Goal: Transaction & Acquisition: Purchase product/service

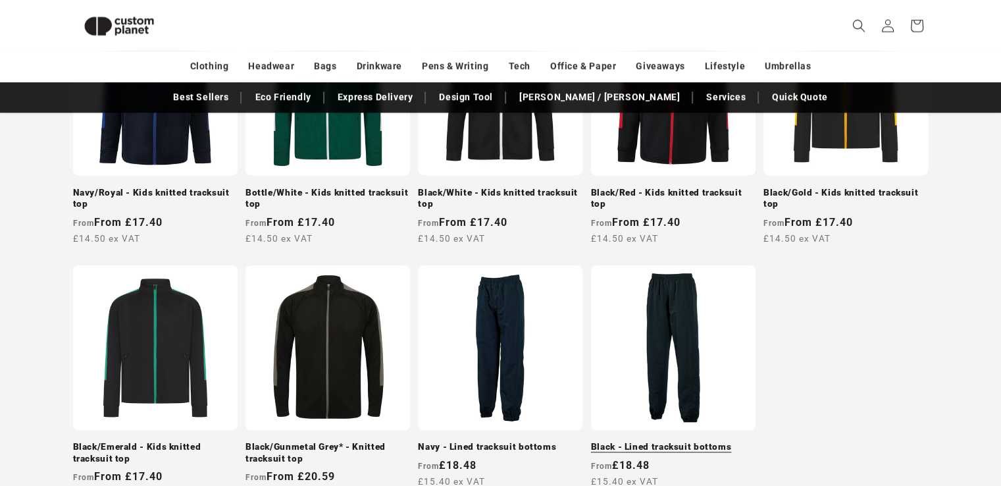
scroll to position [1364, 0]
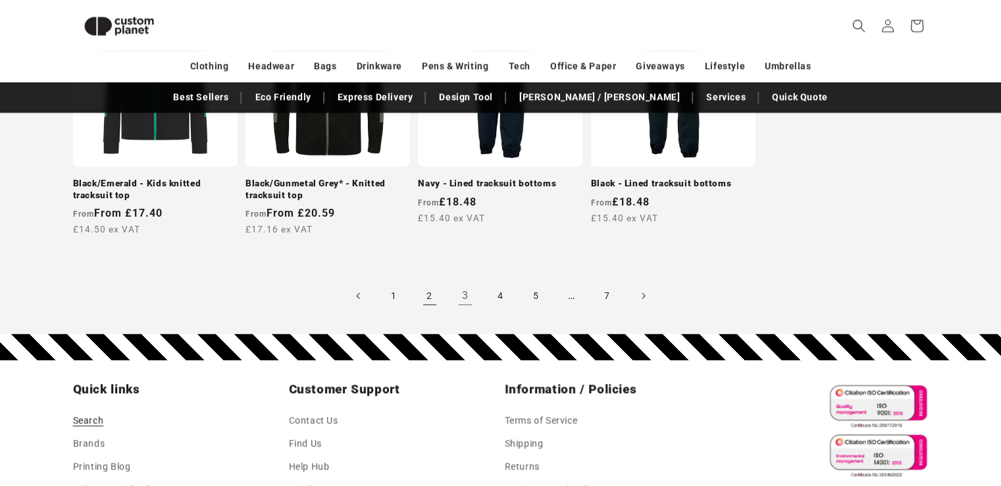
click at [428, 294] on link "2" at bounding box center [429, 295] width 29 height 29
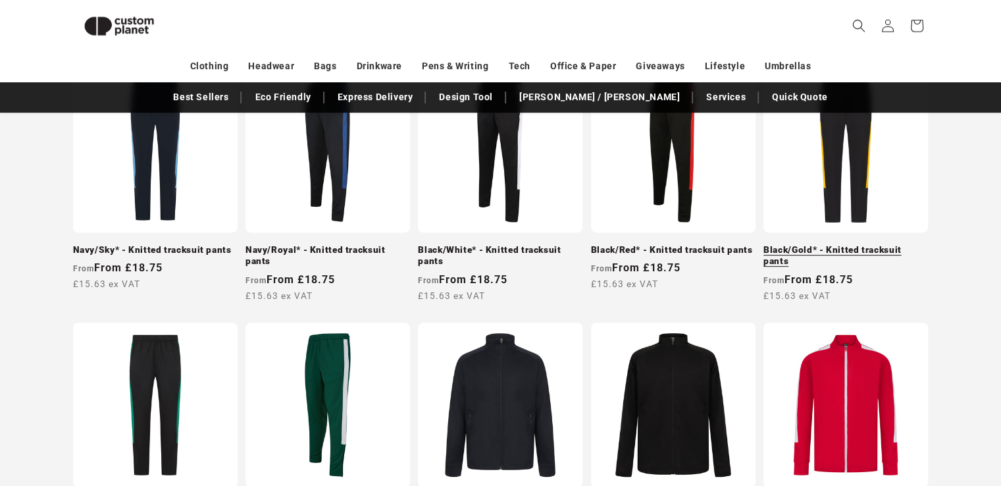
scroll to position [376, 0]
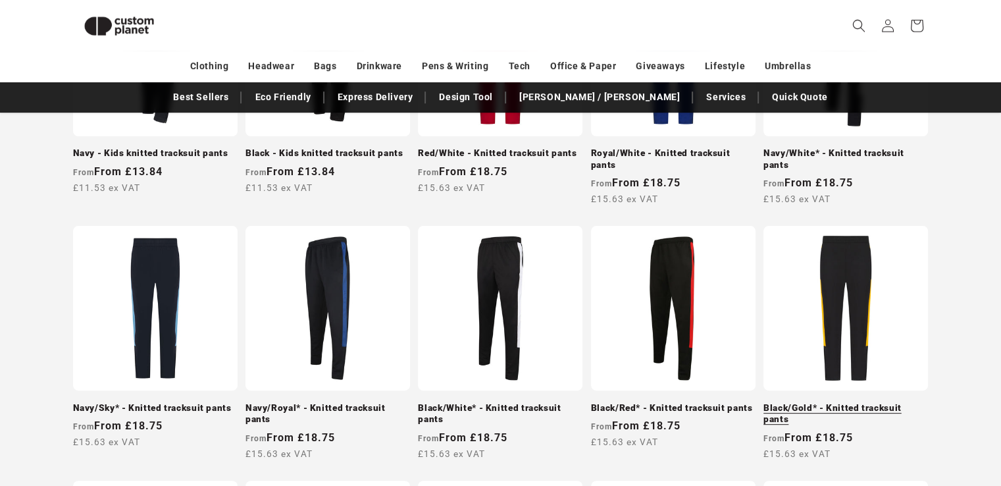
click at [848, 402] on link "Black/Gold* - Knitted tracksuit pants" at bounding box center [846, 413] width 165 height 23
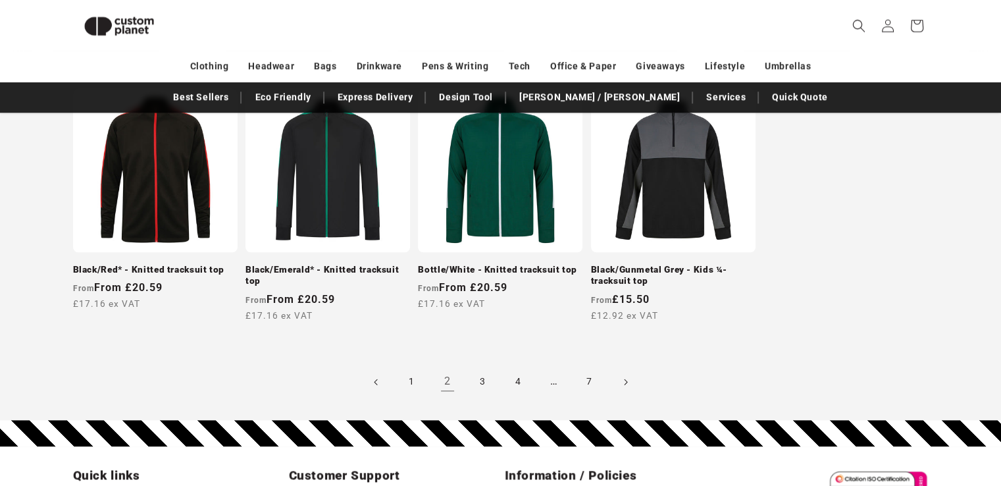
scroll to position [1316, 0]
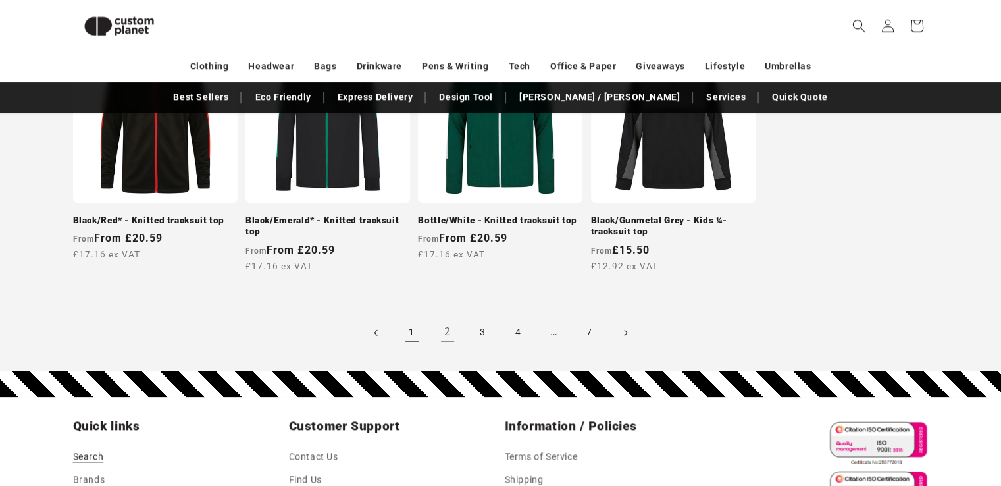
click at [415, 335] on link "1" at bounding box center [412, 332] width 29 height 29
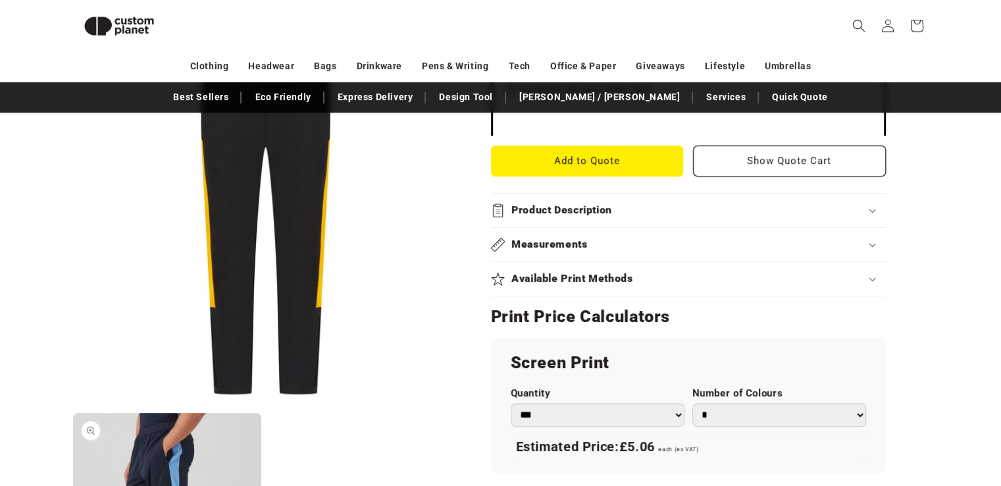
scroll to position [640, 0]
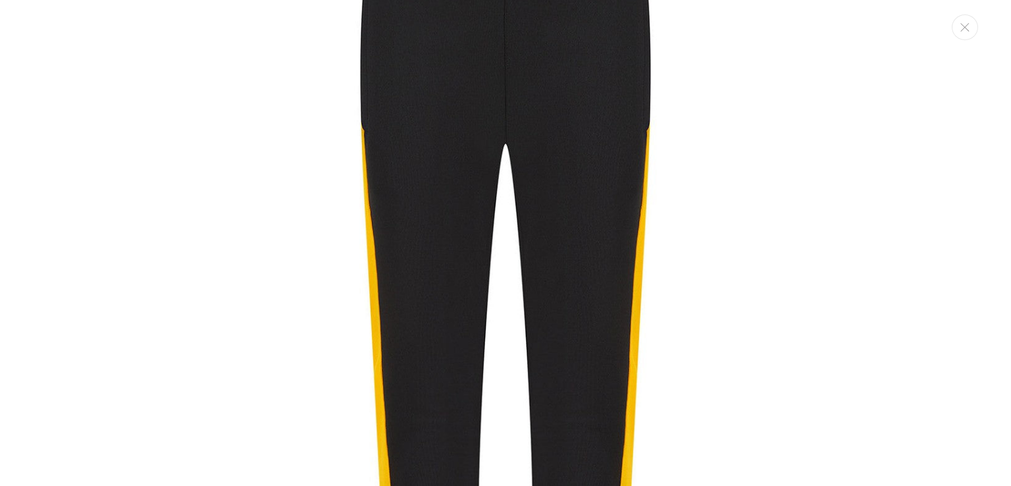
scroll to position [0, 0]
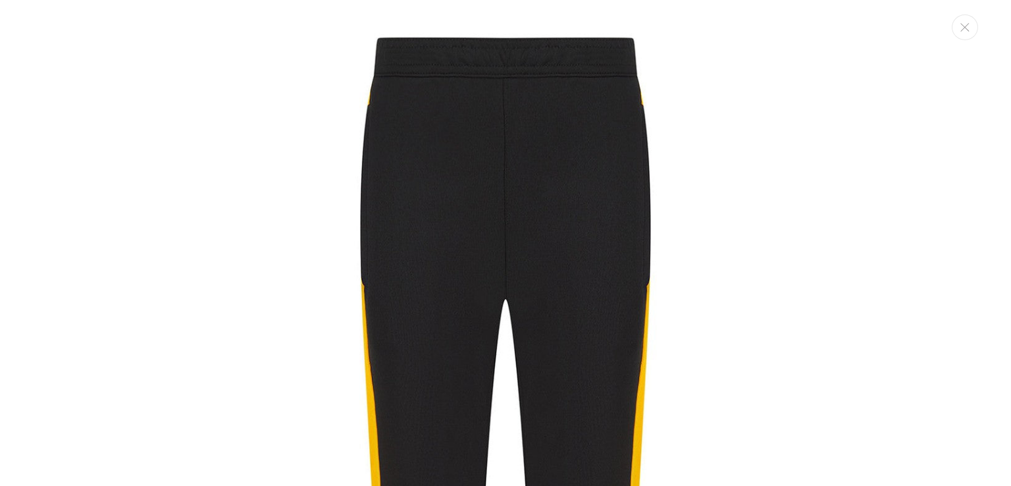
click at [969, 28] on icon "Close" at bounding box center [964, 27] width 9 height 9
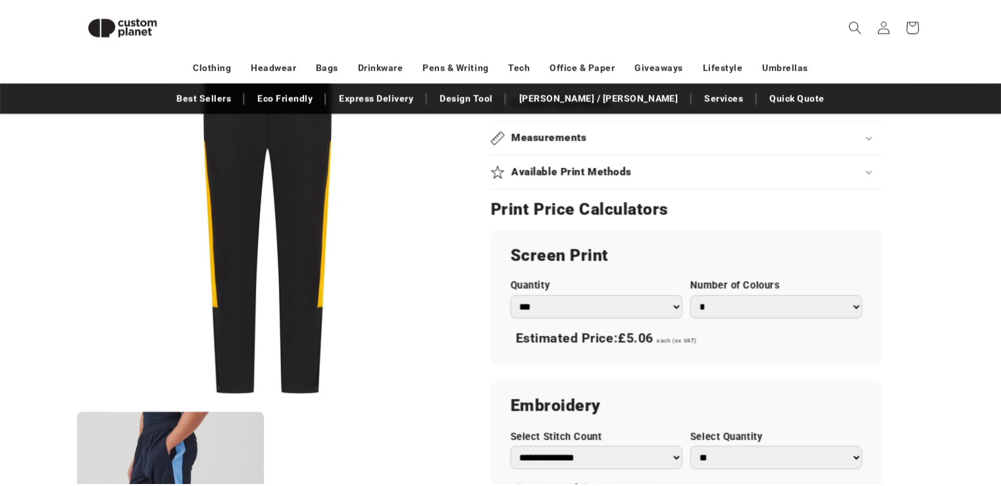
scroll to position [1037, 0]
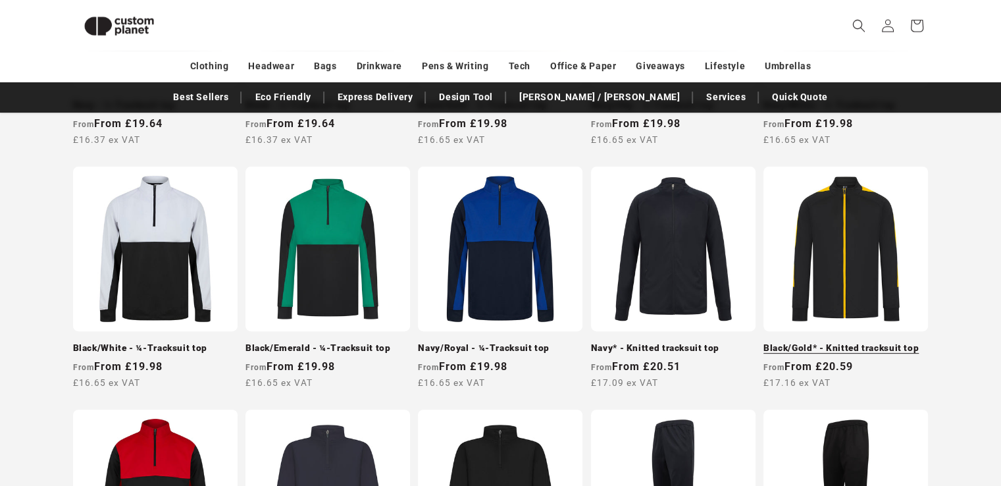
scroll to position [447, 0]
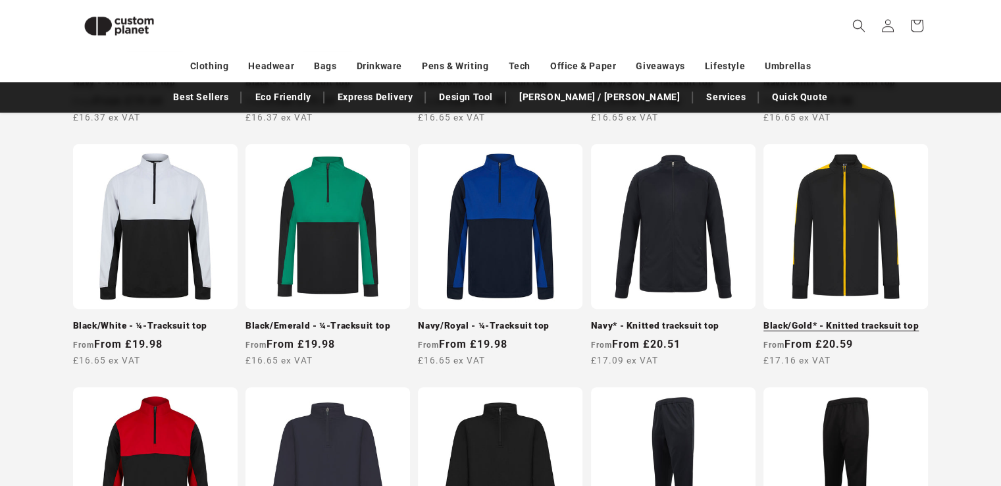
click at [846, 320] on link "Black/Gold* - Knitted tracksuit top" at bounding box center [846, 326] width 165 height 12
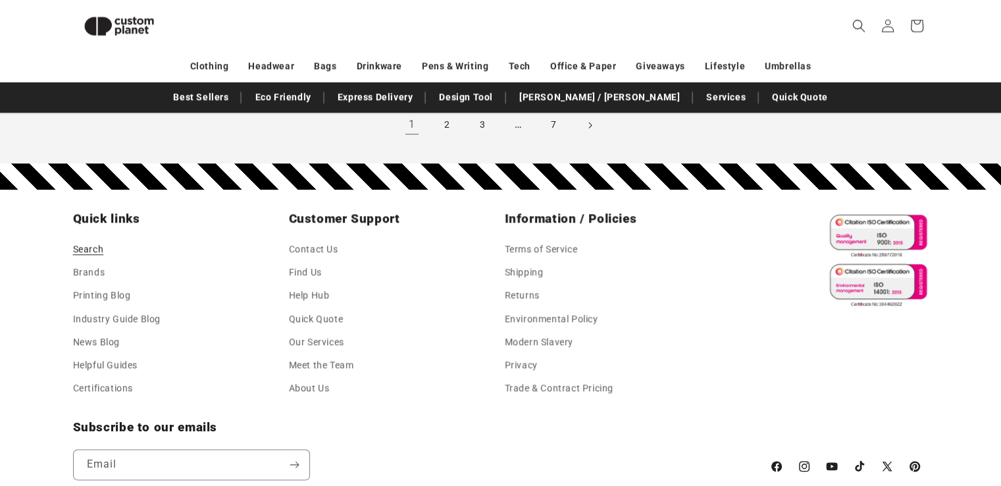
scroll to position [1368, 0]
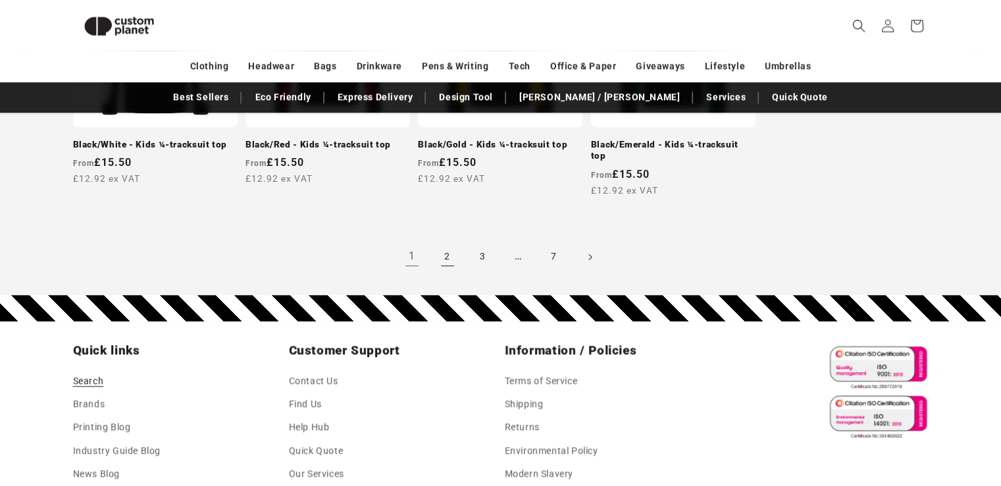
click at [445, 250] on link "2" at bounding box center [447, 256] width 29 height 29
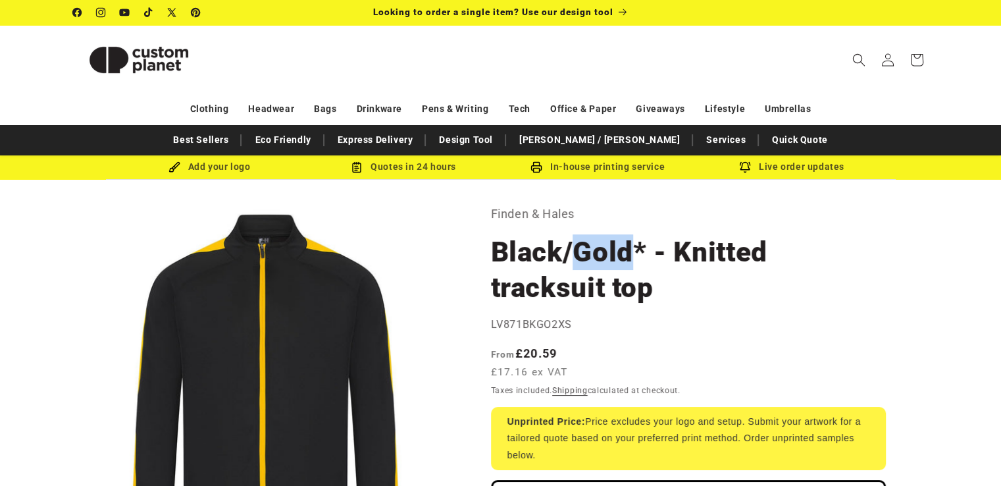
drag, startPoint x: 574, startPoint y: 253, endPoint x: 630, endPoint y: 252, distance: 56.0
click at [630, 252] on h1 "Black/Gold* - Knitted tracksuit top" at bounding box center [688, 269] width 395 height 71
click at [631, 255] on h1 "Black/Gold* - Knitted tracksuit top" at bounding box center [688, 269] width 395 height 71
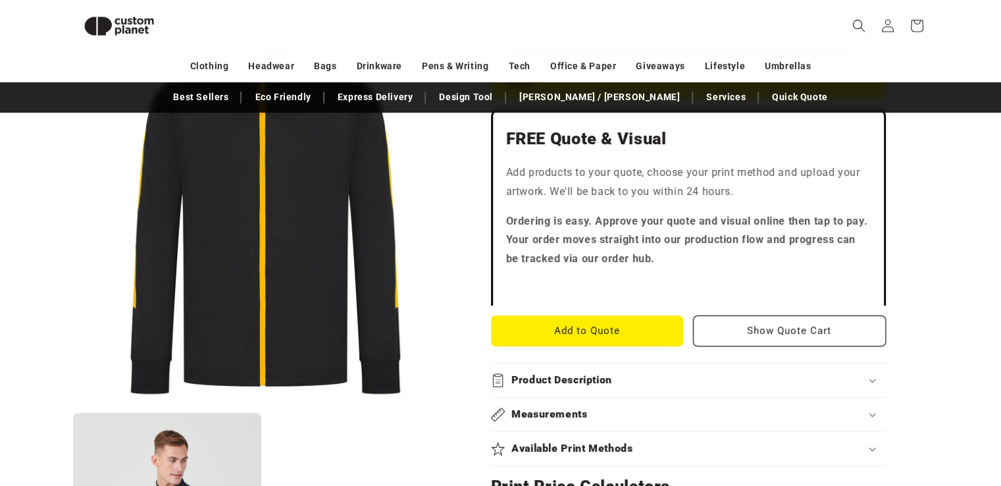
scroll to position [376, 0]
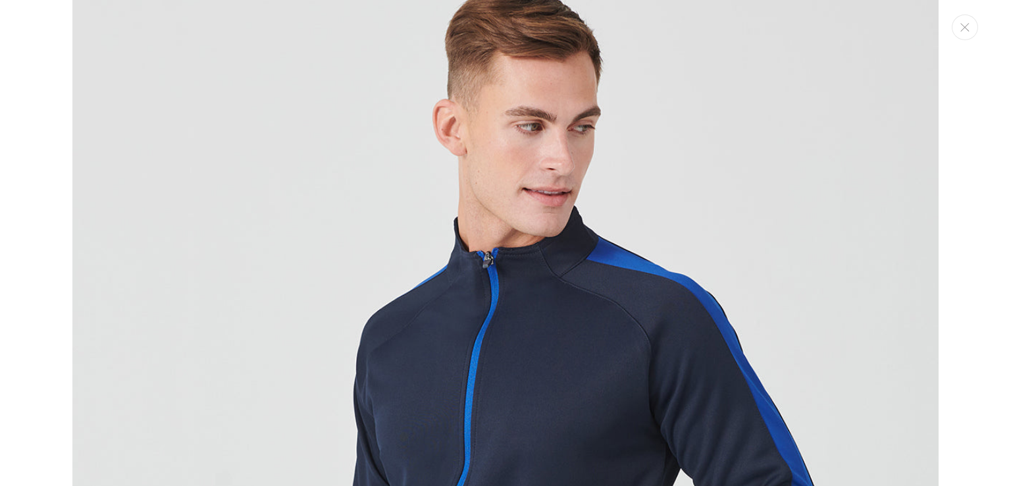
scroll to position [970, 0]
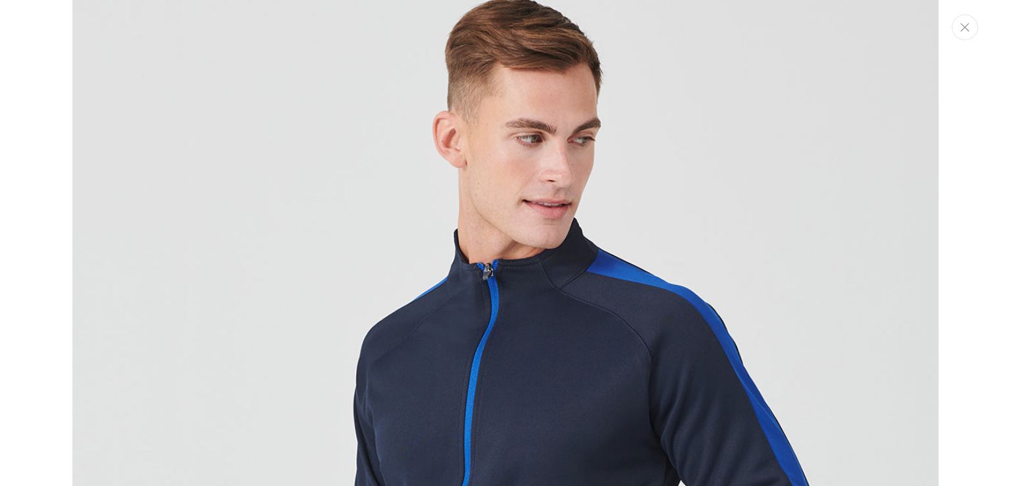
click at [965, 24] on icon "Close" at bounding box center [964, 27] width 9 height 9
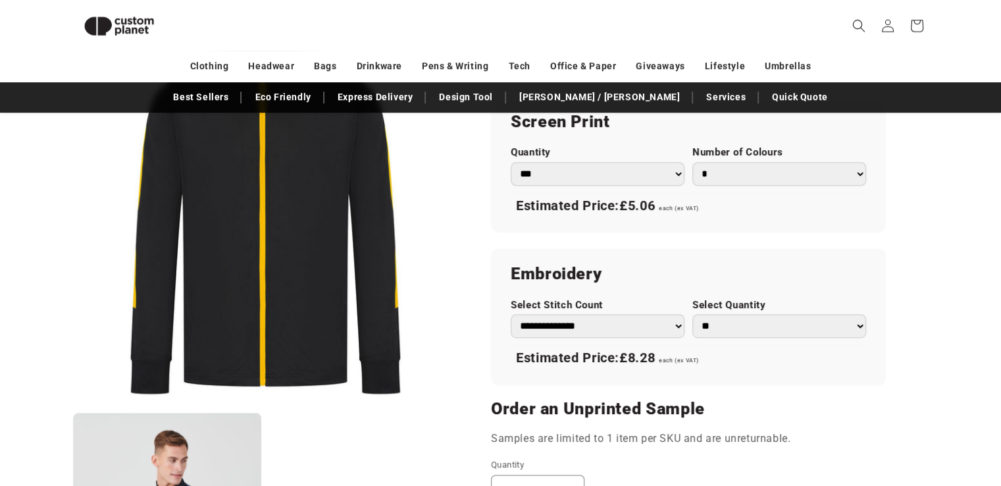
scroll to position [708, 0]
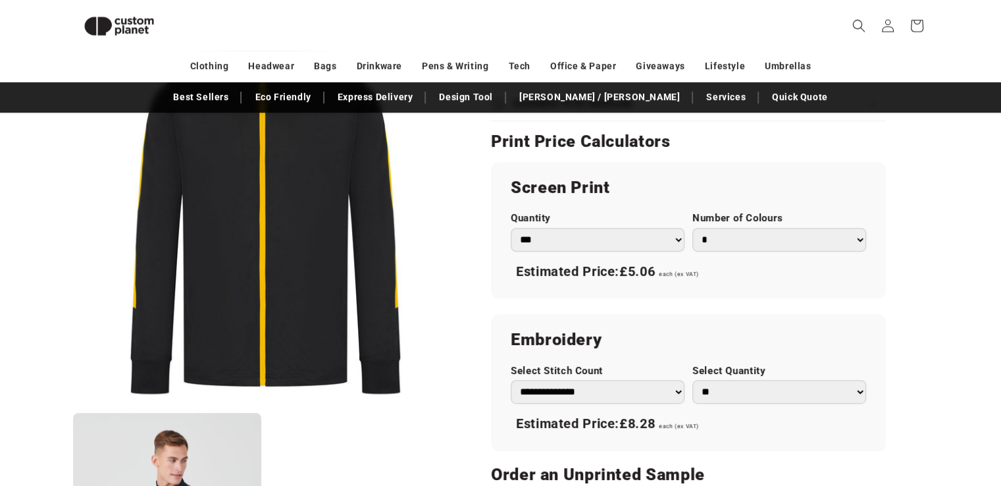
click at [73, 405] on button "Open media 1 in modal" at bounding box center [73, 405] width 0 height 0
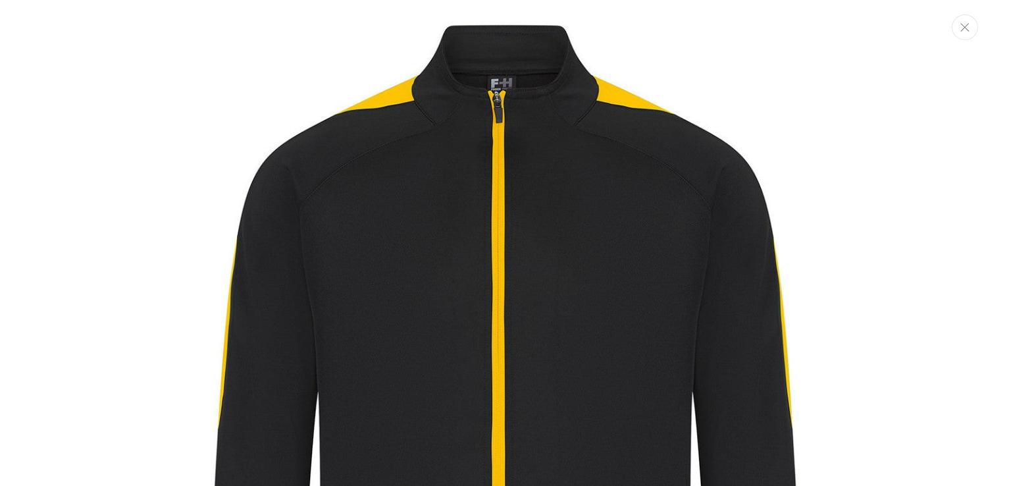
click at [971, 34] on button "Close" at bounding box center [965, 27] width 26 height 26
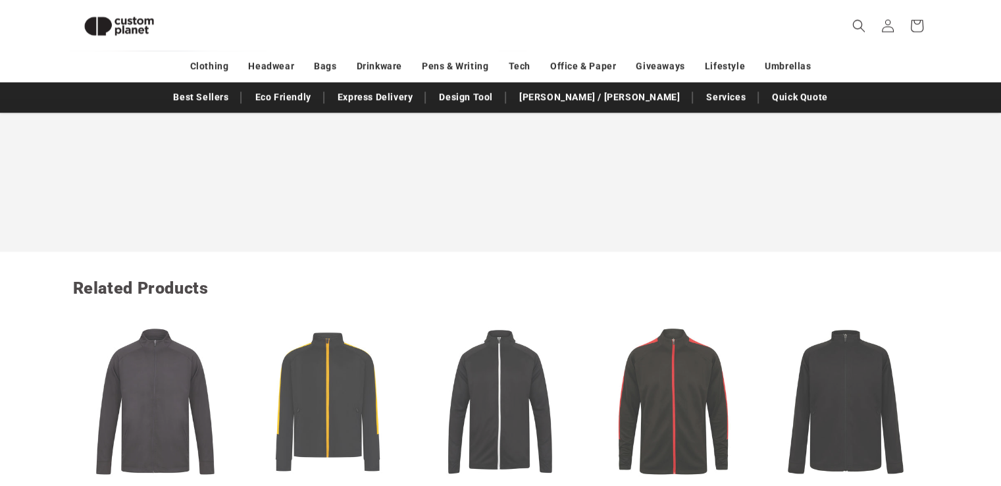
scroll to position [1234, 0]
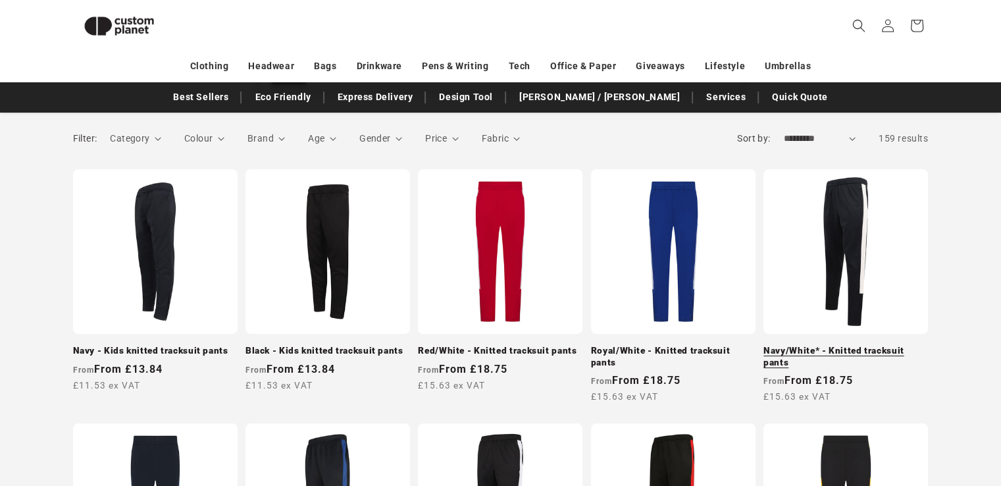
click at [858, 345] on link "Navy/White* - Knitted tracksuit pants" at bounding box center [846, 356] width 165 height 23
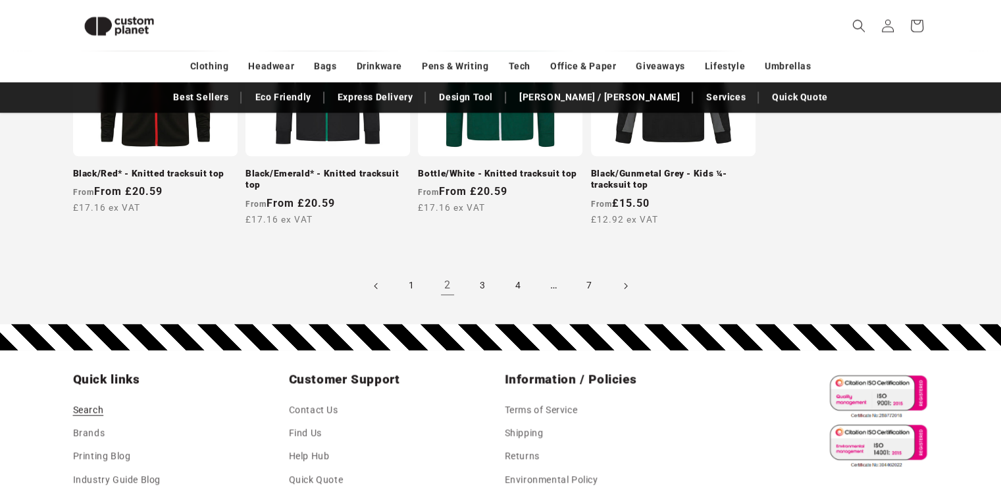
scroll to position [1364, 0]
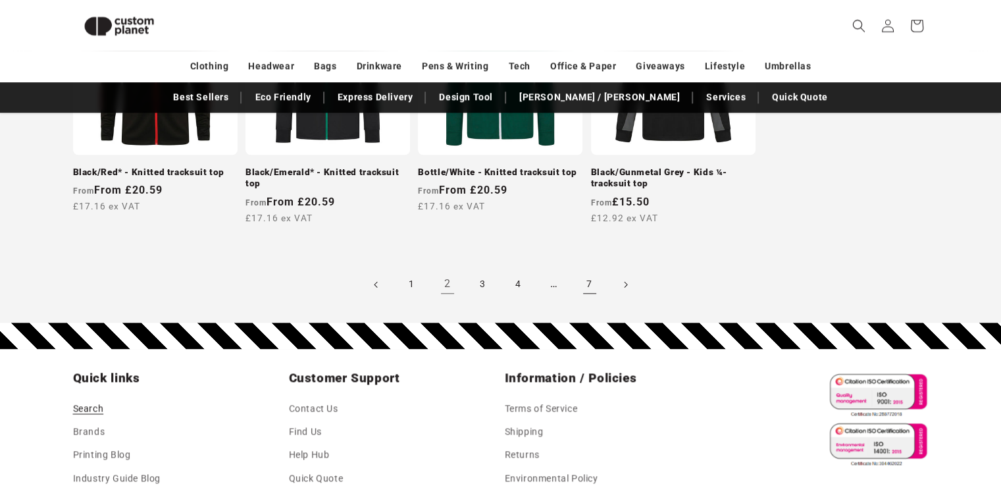
click at [597, 280] on link "7" at bounding box center [589, 284] width 29 height 29
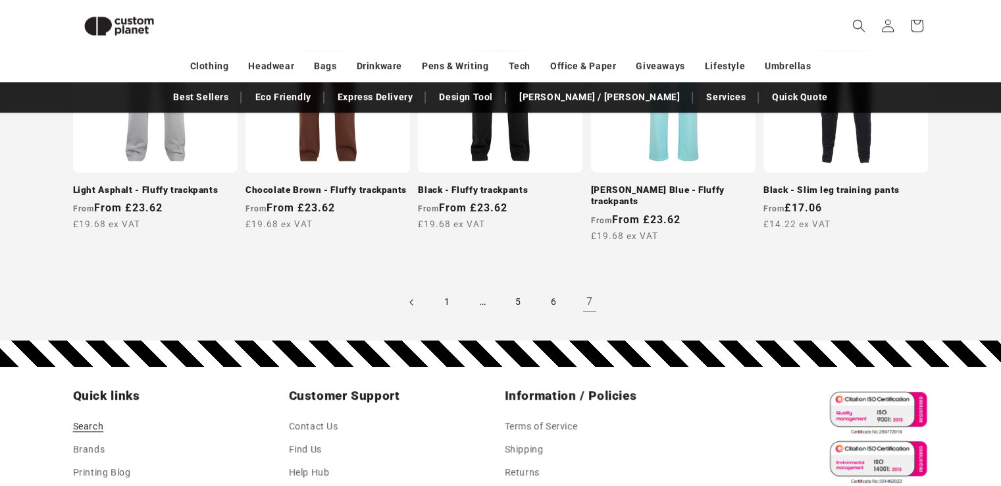
scroll to position [903, 0]
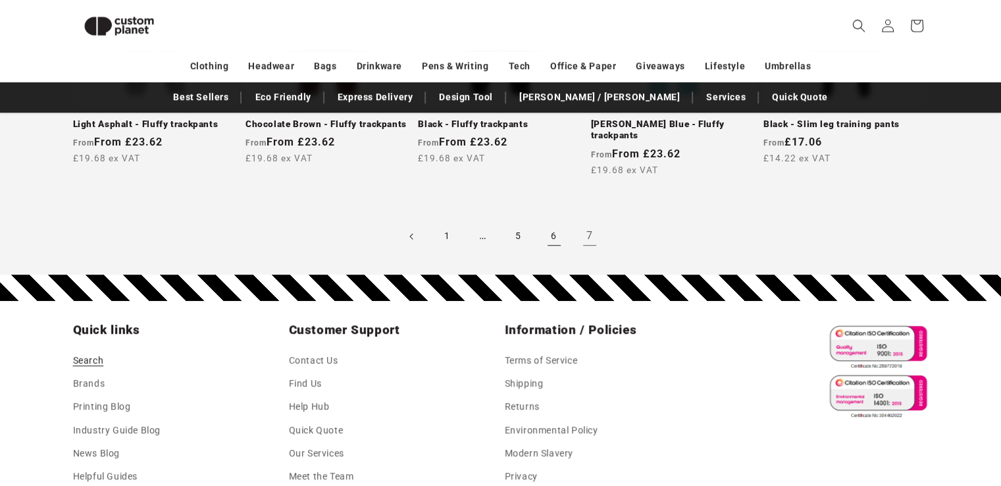
click at [551, 230] on link "6" at bounding box center [554, 236] width 29 height 29
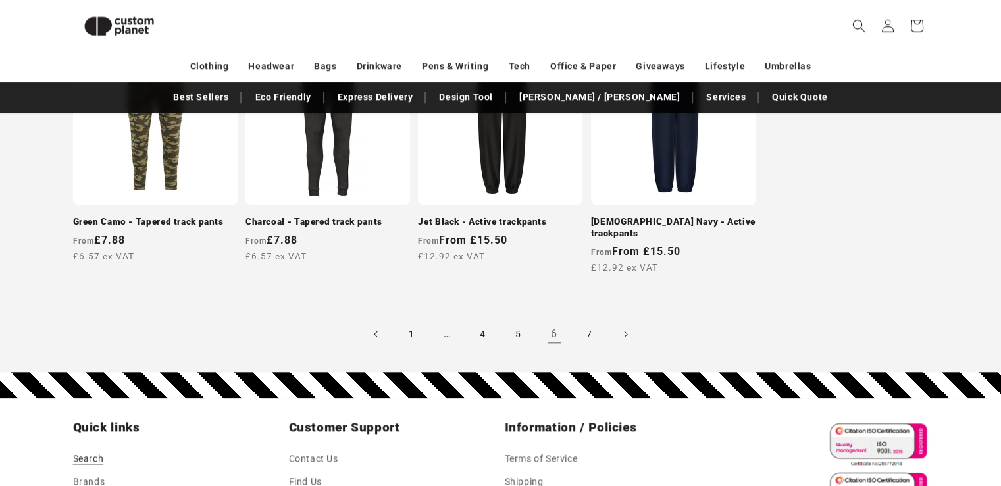
scroll to position [1379, 0]
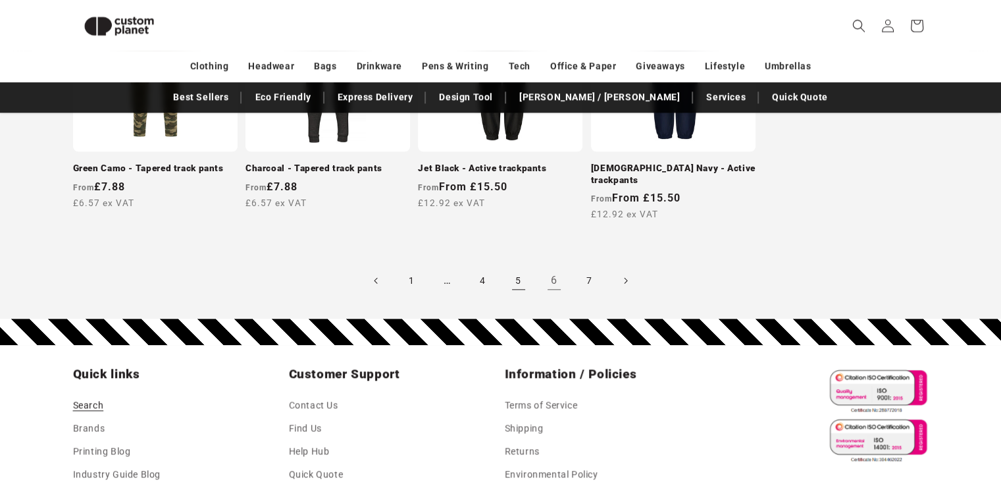
click at [519, 275] on link "5" at bounding box center [518, 280] width 29 height 29
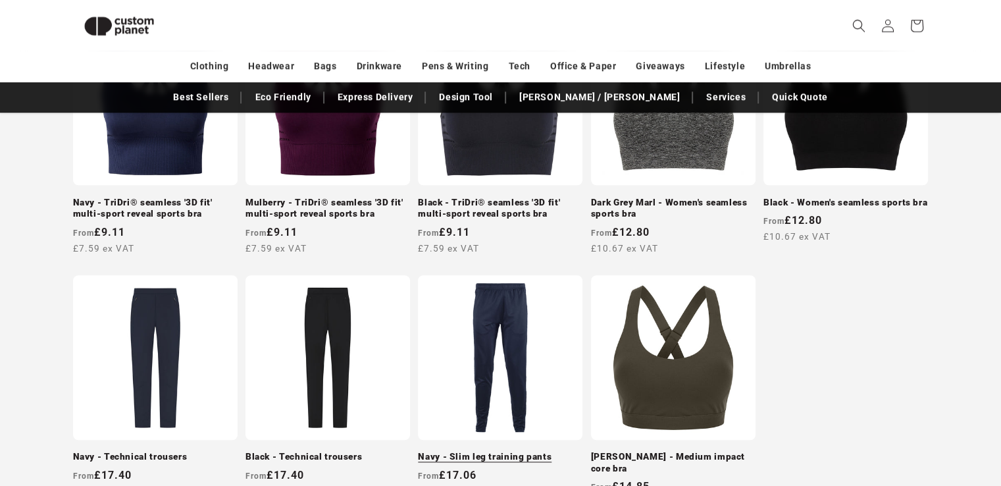
scroll to position [1236, 0]
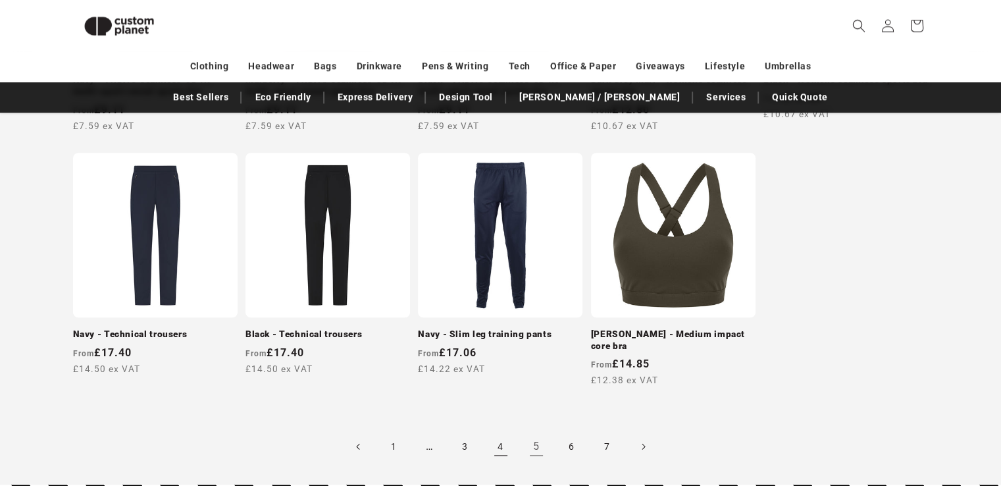
click at [500, 447] on link "4" at bounding box center [500, 446] width 29 height 29
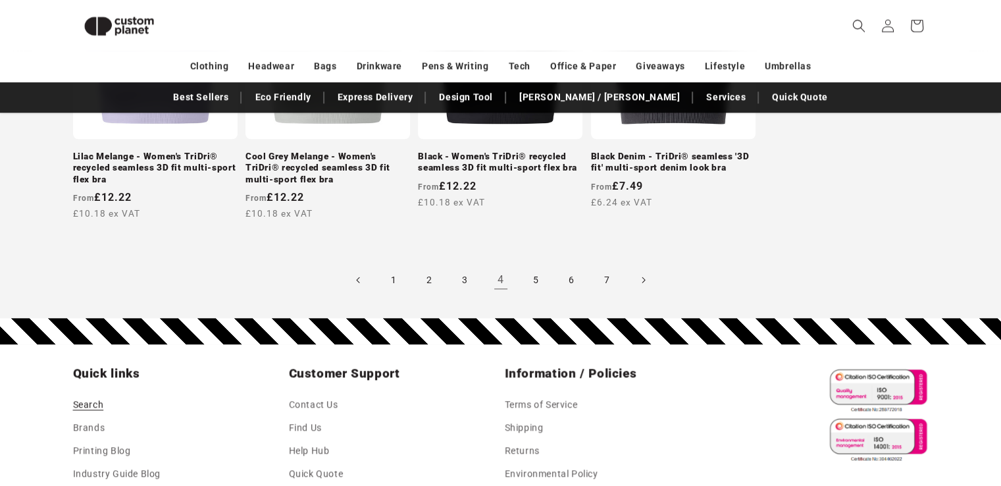
scroll to position [1495, 0]
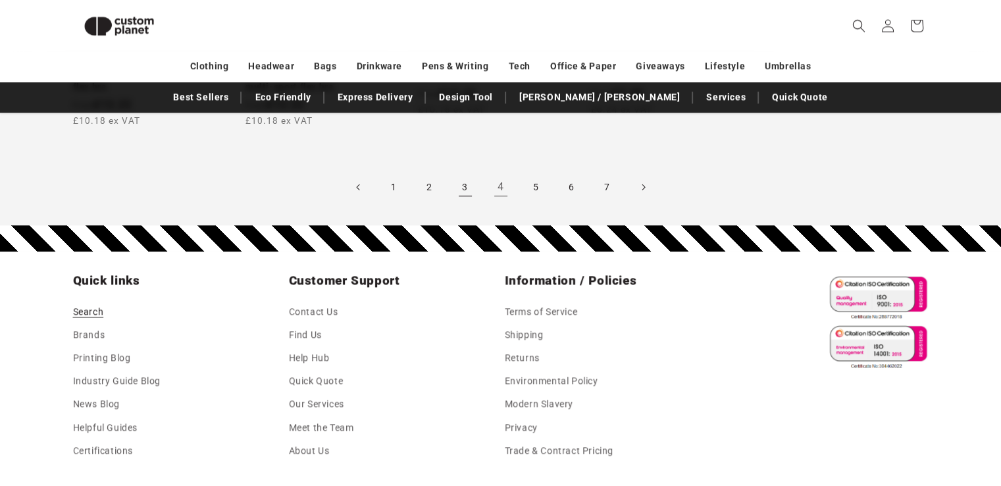
click at [466, 181] on link "3" at bounding box center [465, 186] width 29 height 29
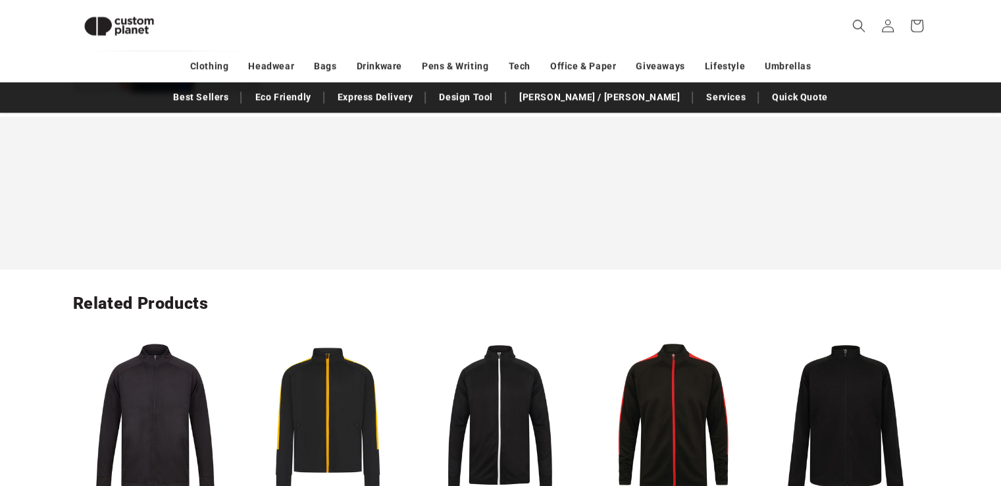
scroll to position [1412, 0]
